Goal: Information Seeking & Learning: Learn about a topic

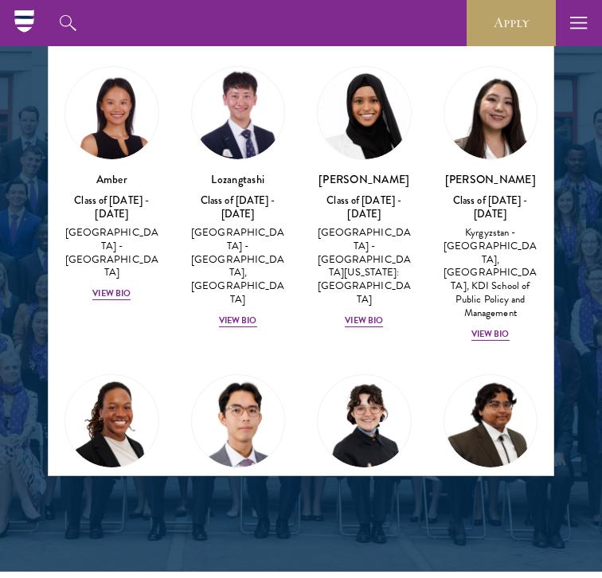
scroll to position [1743, 0]
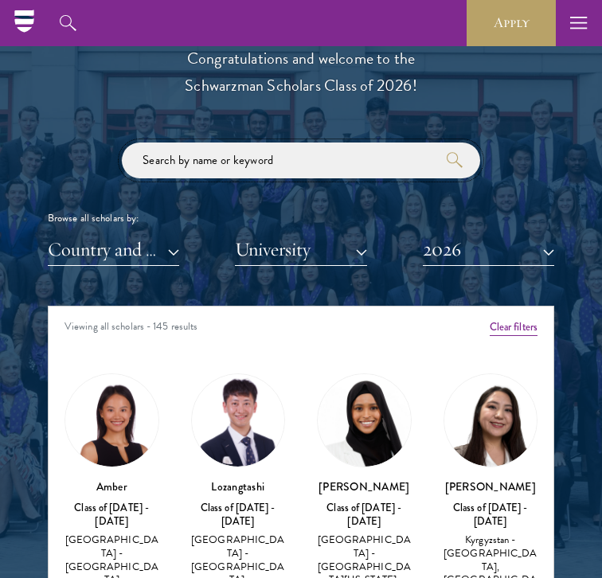
click at [252, 159] on input "search" at bounding box center [301, 161] width 358 height 36
click at [447, 255] on button "2026" at bounding box center [488, 249] width 131 height 33
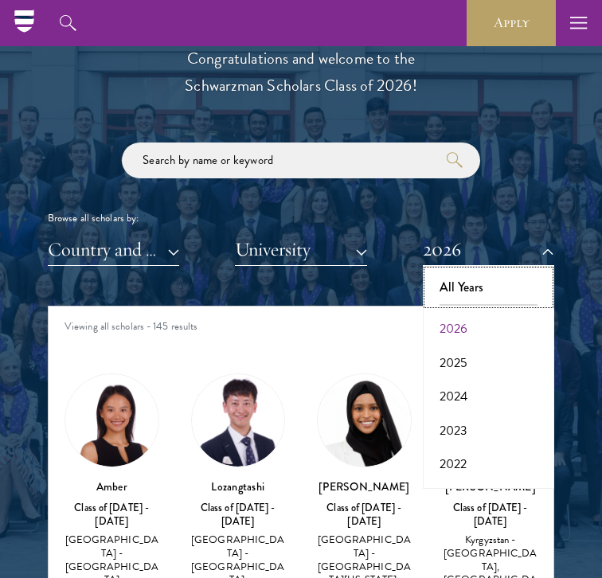
click at [458, 283] on button "All Years" at bounding box center [489, 287] width 122 height 33
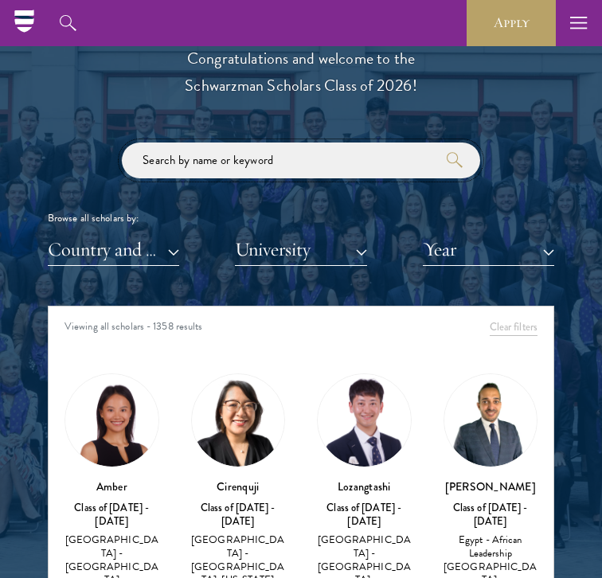
click at [315, 169] on input "search" at bounding box center [301, 161] width 358 height 36
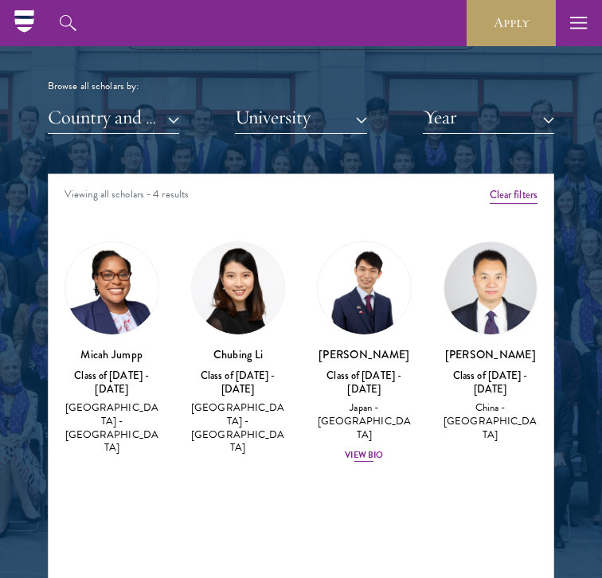
scroll to position [1611, 0]
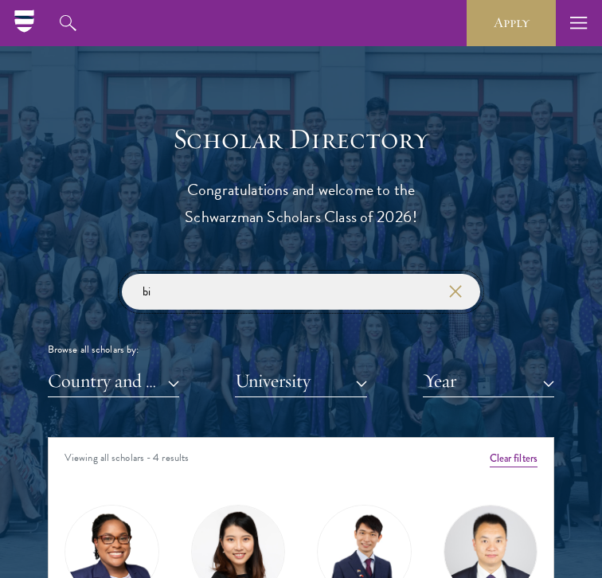
type input "b"
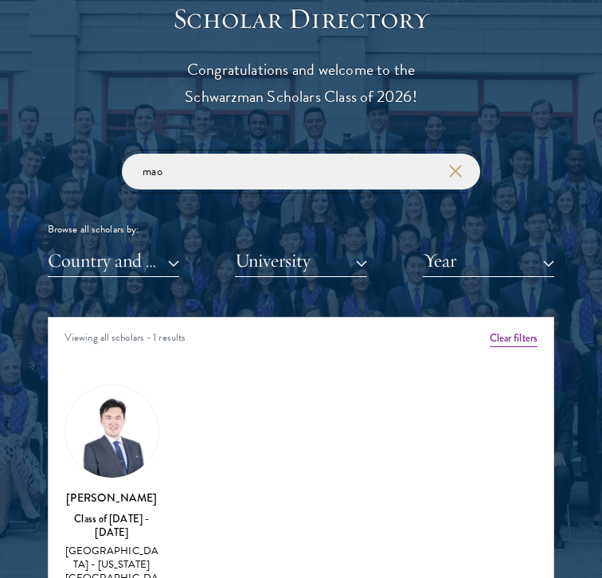
scroll to position [1744, 0]
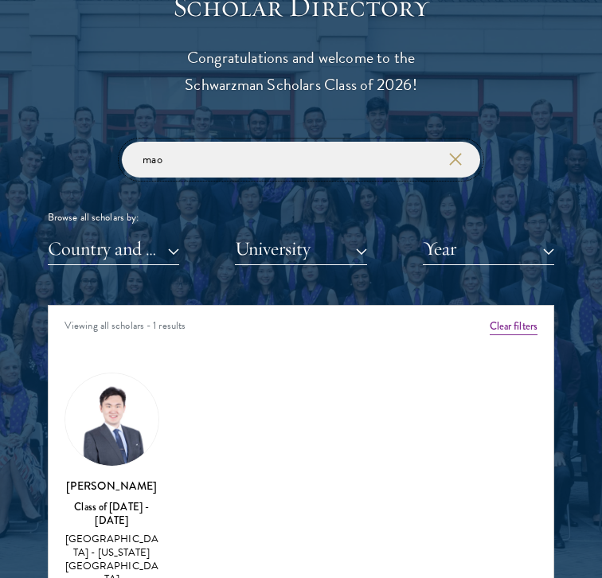
type input "mao"
click at [100, 451] on img at bounding box center [111, 420] width 93 height 93
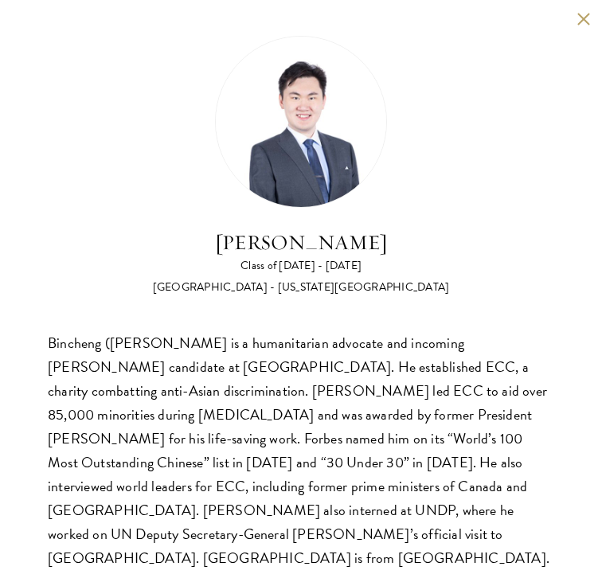
click at [589, 22] on button at bounding box center [584, 19] width 14 height 14
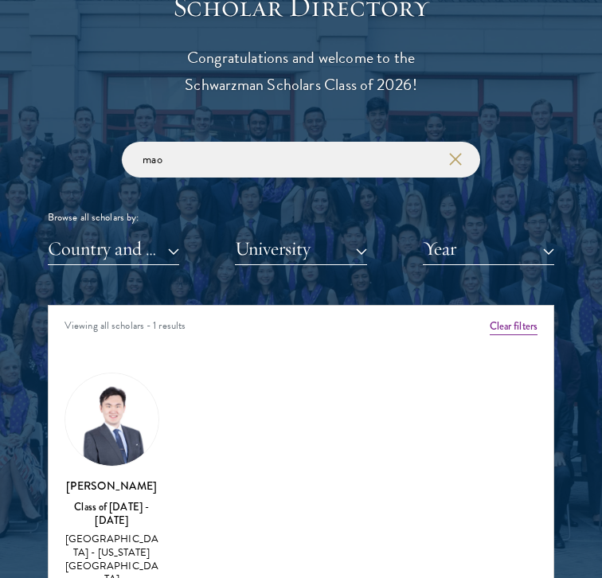
click at [467, 223] on div "Browse all scholars by:" at bounding box center [301, 217] width 507 height 17
click at [456, 253] on button "Year" at bounding box center [488, 249] width 131 height 33
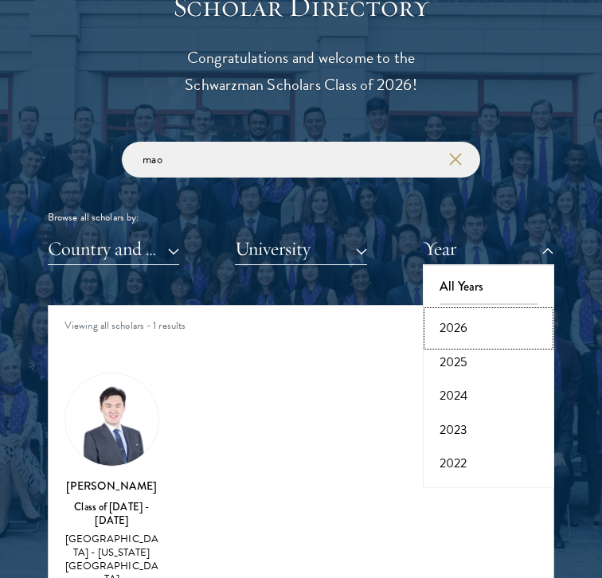
click at [462, 328] on button "2026" at bounding box center [489, 327] width 122 height 33
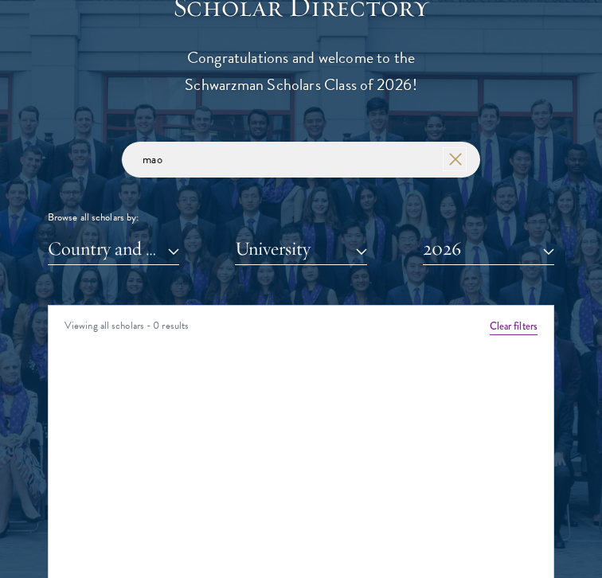
click at [459, 159] on icon "button" at bounding box center [455, 159] width 13 height 13
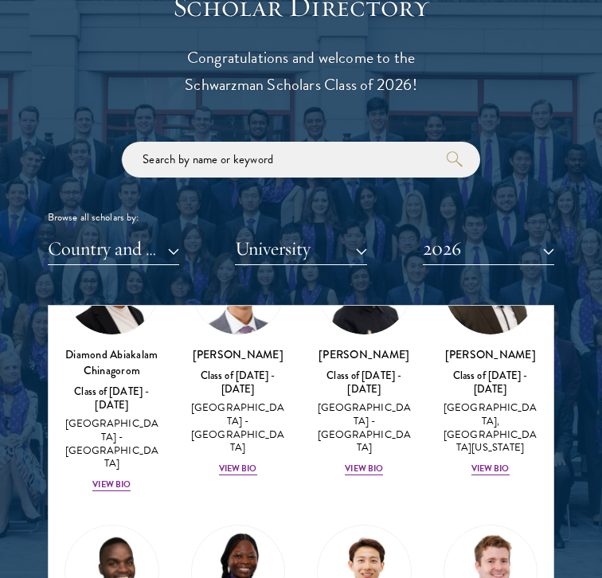
scroll to position [444, 0]
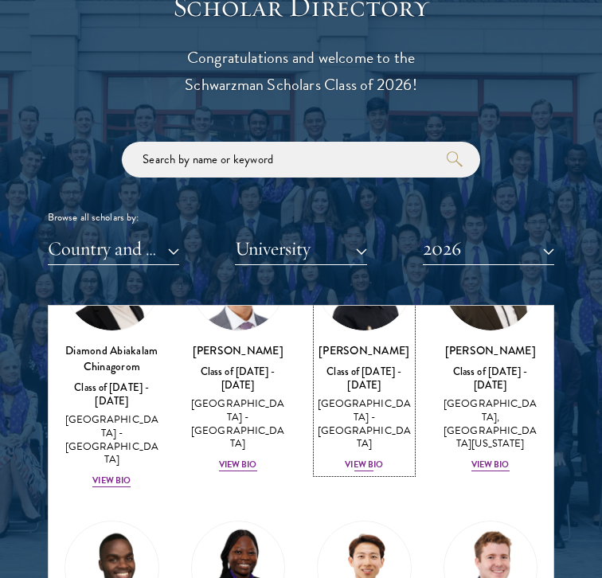
click at [361, 403] on div "Victoria Agostini Class of 2025 - 2026 United States of America - Pomona Colleg…" at bounding box center [364, 407] width 95 height 131
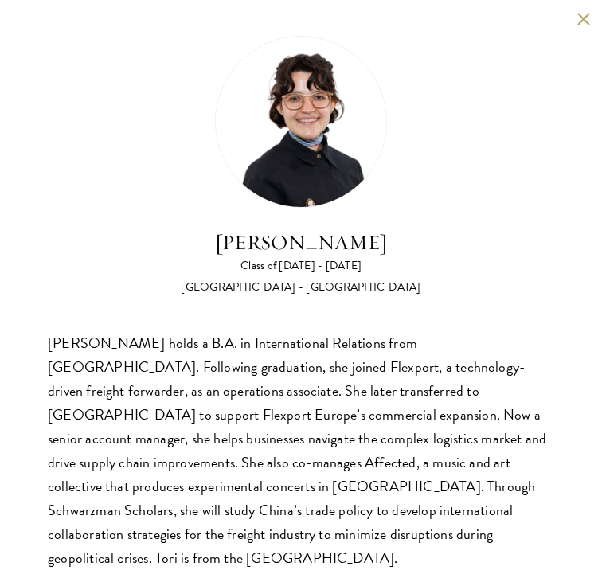
click at [585, 16] on button at bounding box center [584, 19] width 14 height 14
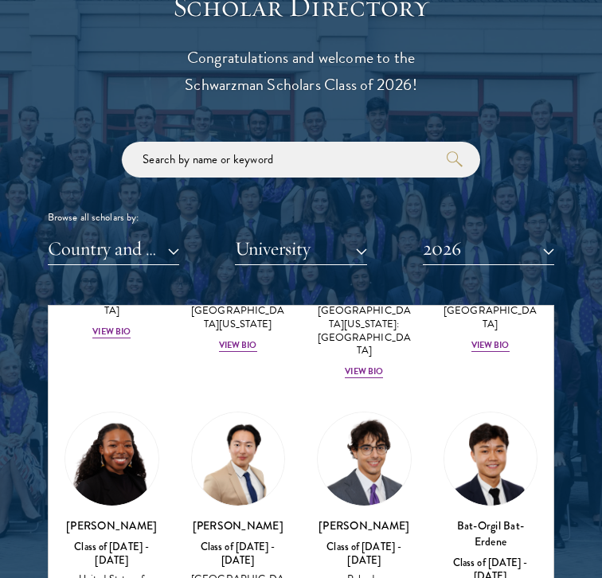
scroll to position [1244, 0]
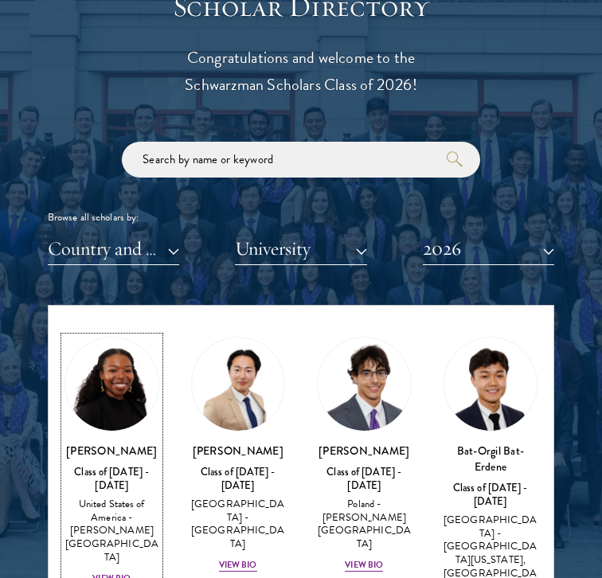
click at [123, 573] on div "View Bio" at bounding box center [111, 579] width 38 height 13
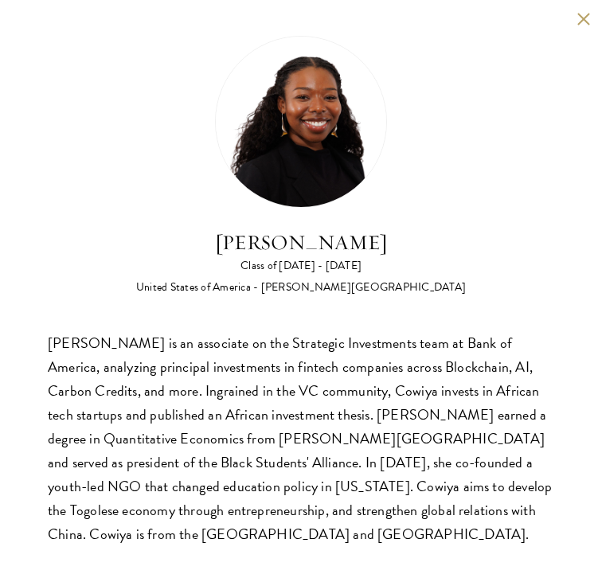
click at [584, 14] on button at bounding box center [584, 19] width 14 height 14
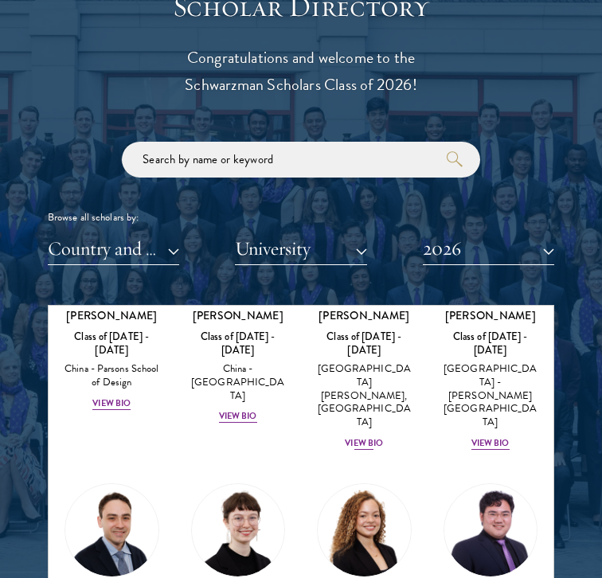
scroll to position [1967, 0]
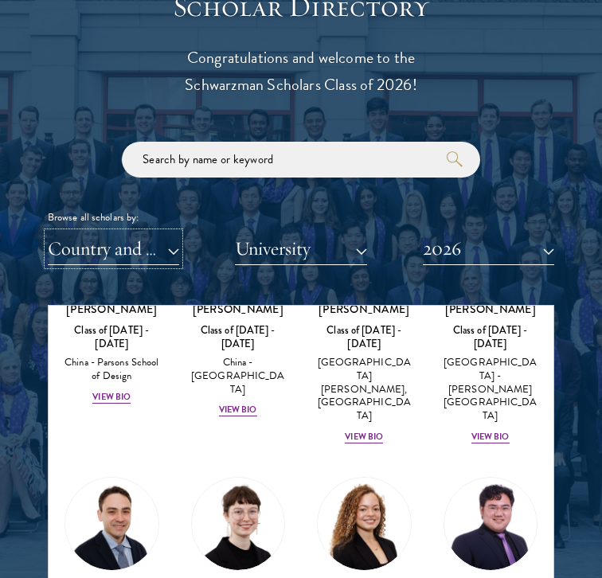
click at [161, 249] on button "Country and Region" at bounding box center [113, 249] width 131 height 33
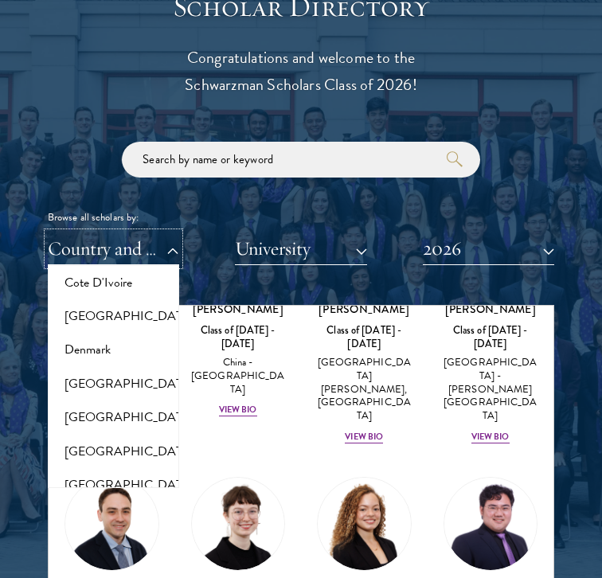
scroll to position [746, 0]
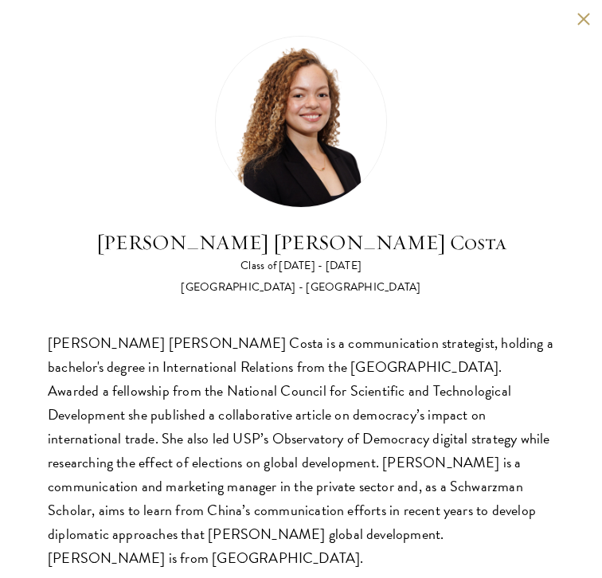
click at [587, 15] on button at bounding box center [584, 19] width 14 height 14
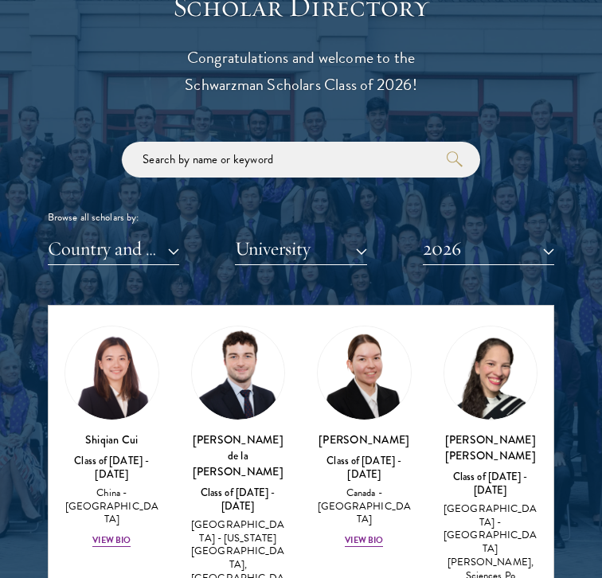
scroll to position [2433, 0]
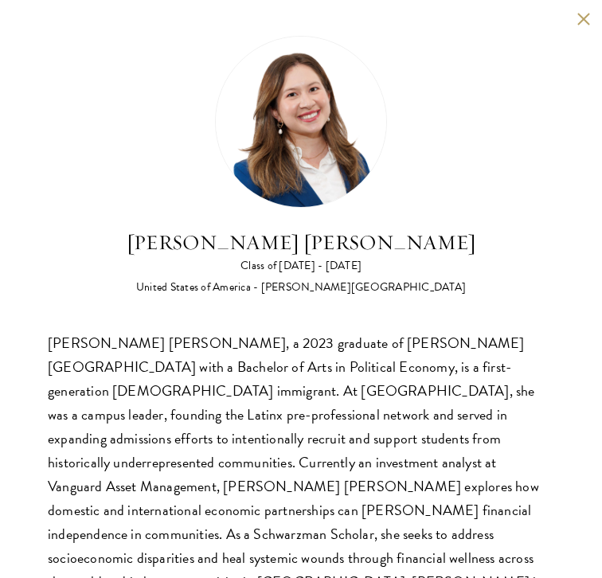
click at [573, 16] on div "Maria Fernanda Estrada Class of 2025 - 2026 United States of America - Williams…" at bounding box center [301, 327] width 602 height 655
click at [579, 10] on div "Maria Fernanda Estrada Class of 2025 - 2026 United States of America - Williams…" at bounding box center [301, 327] width 602 height 655
click at [581, 14] on button at bounding box center [584, 19] width 14 height 14
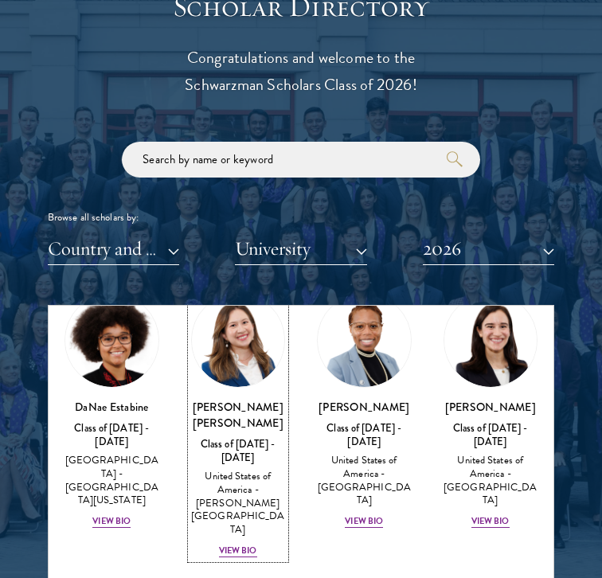
scroll to position [2790, 0]
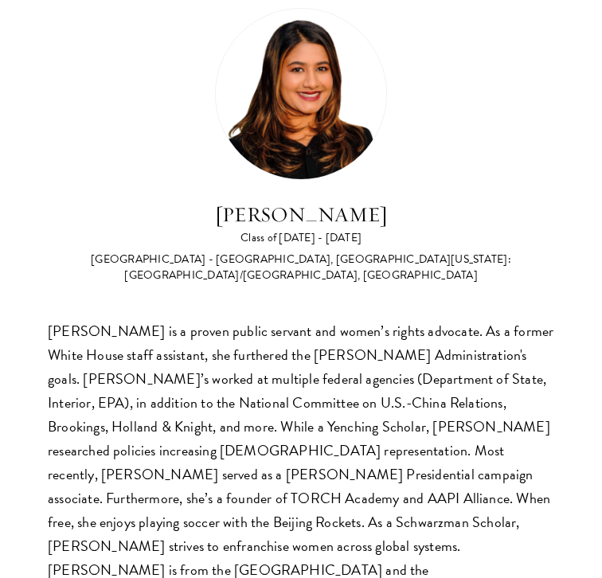
scroll to position [43, 0]
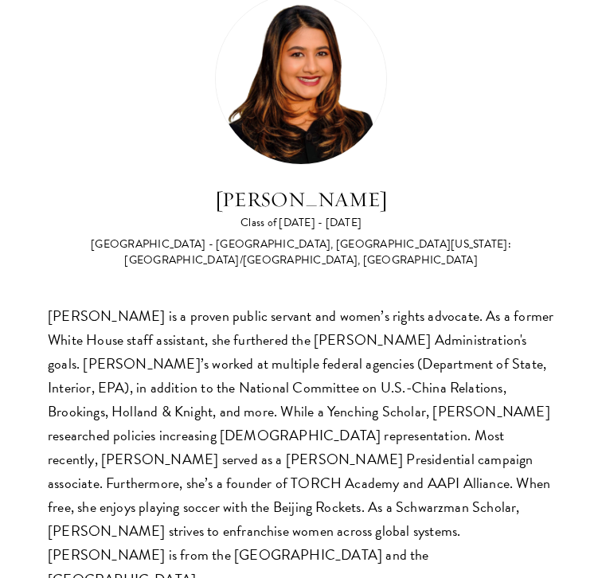
click at [422, 81] on div "Nina Gohel Class of 2025 - 2026 United States of America - Rutgers, The State U…" at bounding box center [301, 131] width 507 height 276
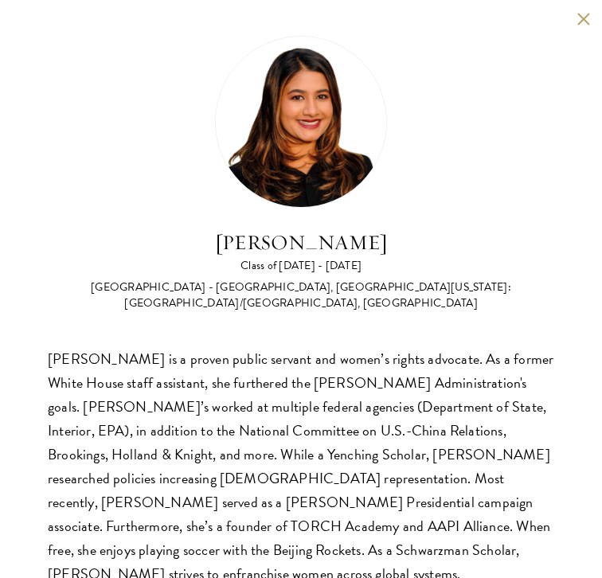
click at [576, 11] on div "Nina Gohel Class of 2025 - 2026 United States of America - Rutgers, The State U…" at bounding box center [301, 335] width 602 height 671
click at [581, 18] on button at bounding box center [584, 19] width 14 height 14
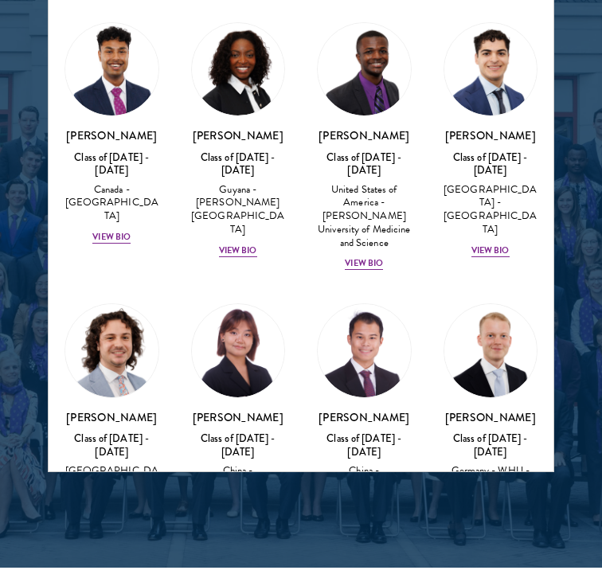
scroll to position [3413, 0]
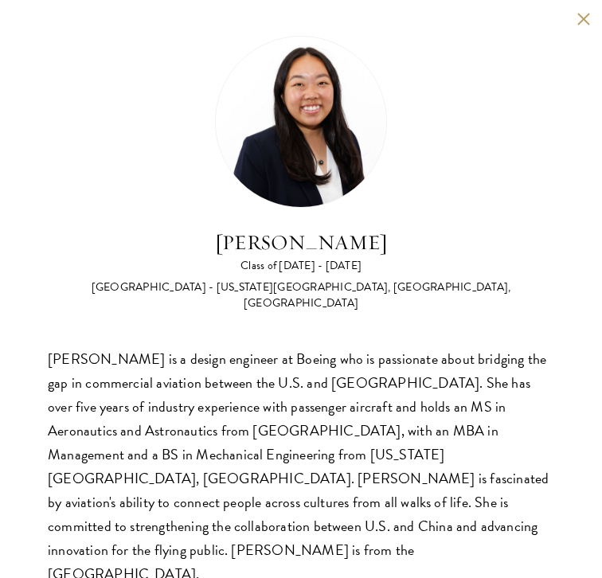
click at [587, 14] on button at bounding box center [584, 19] width 14 height 14
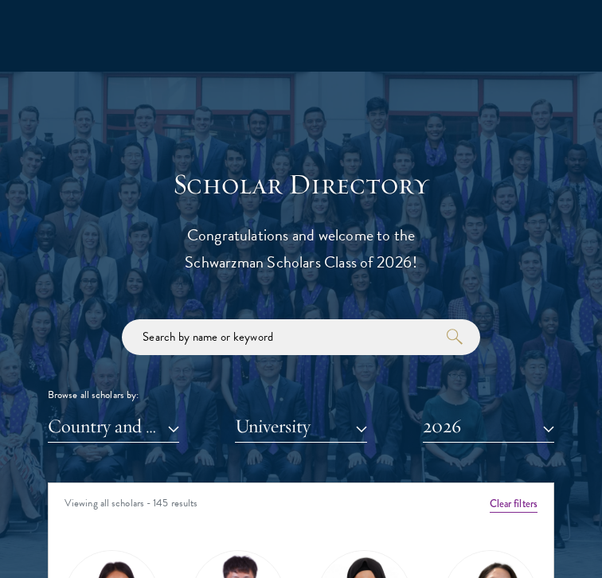
scroll to position [1651, 0]
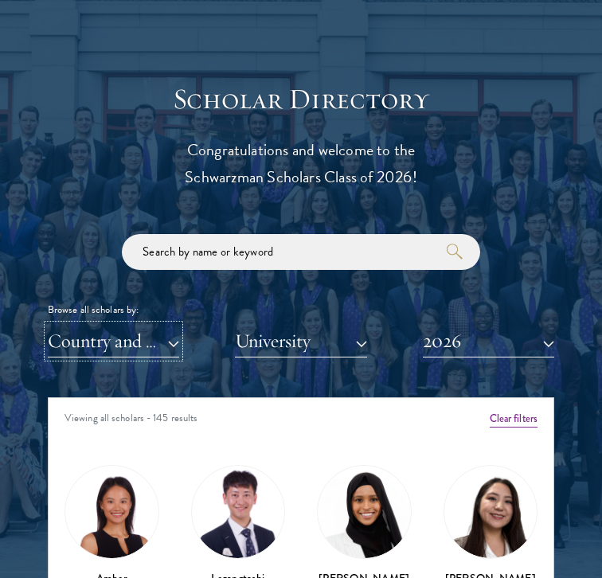
click at [159, 350] on button "Country and Region" at bounding box center [113, 341] width 131 height 33
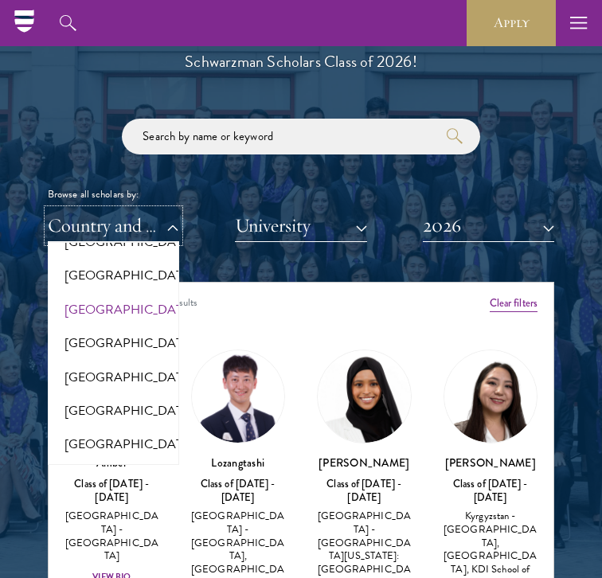
scroll to position [3366, 0]
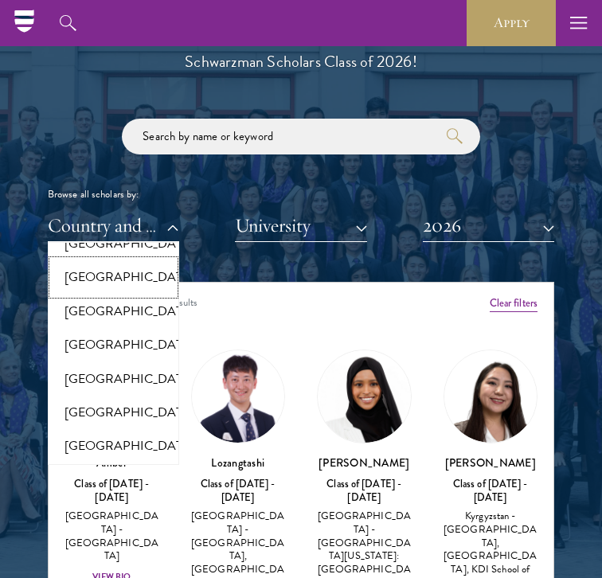
click at [123, 294] on button "[GEOGRAPHIC_DATA]" at bounding box center [114, 276] width 122 height 33
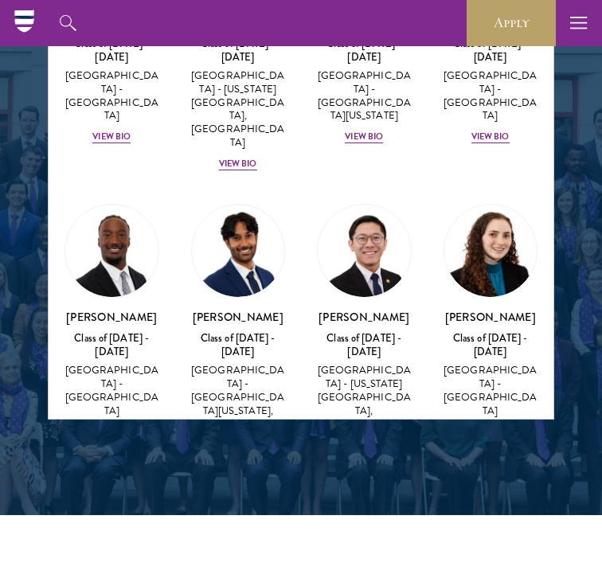
scroll to position [2604, 0]
